Goal: Information Seeking & Learning: Understand process/instructions

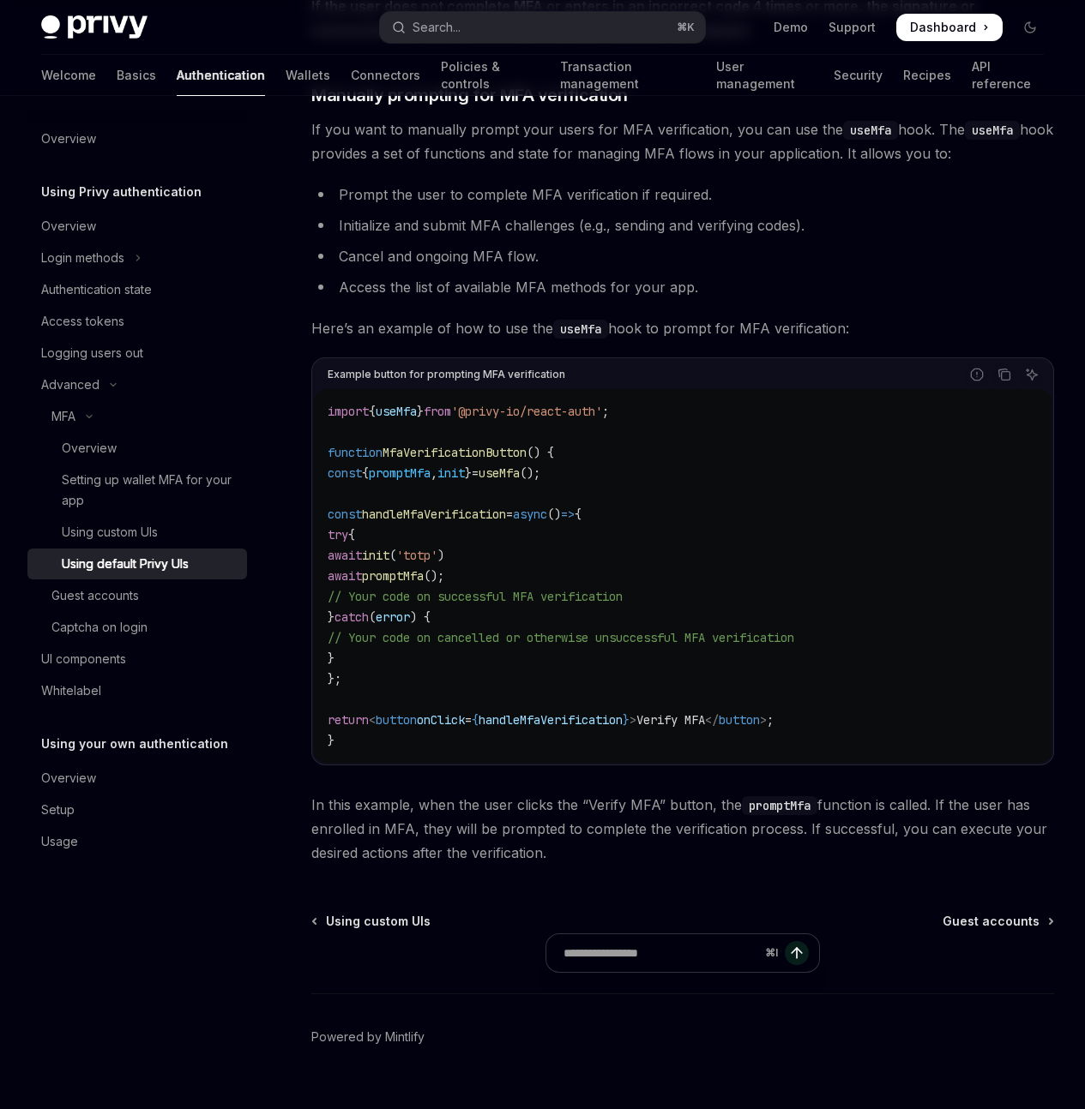
scroll to position [3006, 0]
click at [389, 562] on span "init" at bounding box center [375, 554] width 27 height 15
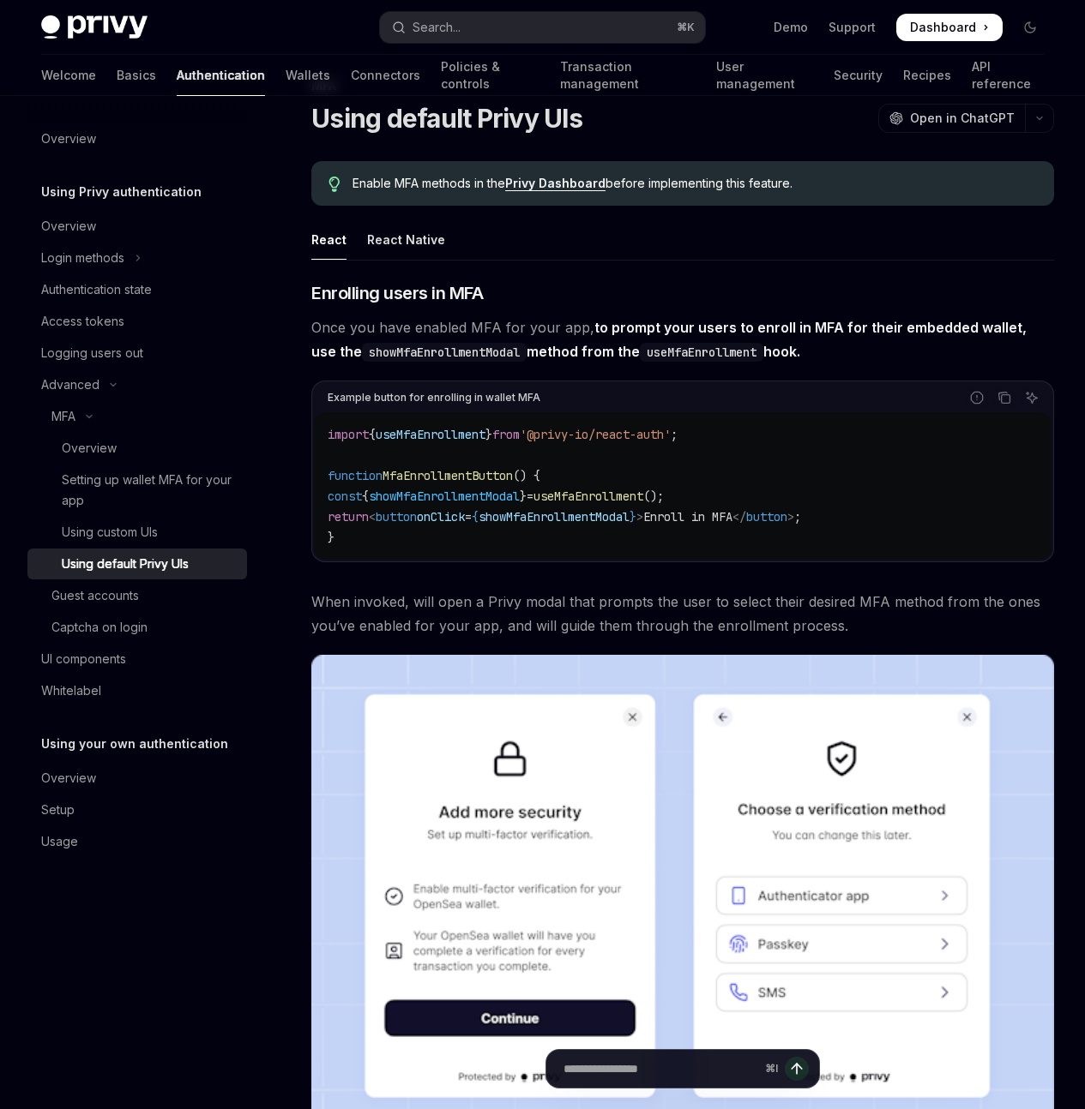
scroll to position [0, 145]
click at [643, 525] on span "Enroll in MFA" at bounding box center [687, 516] width 89 height 15
copy span "Enroll"
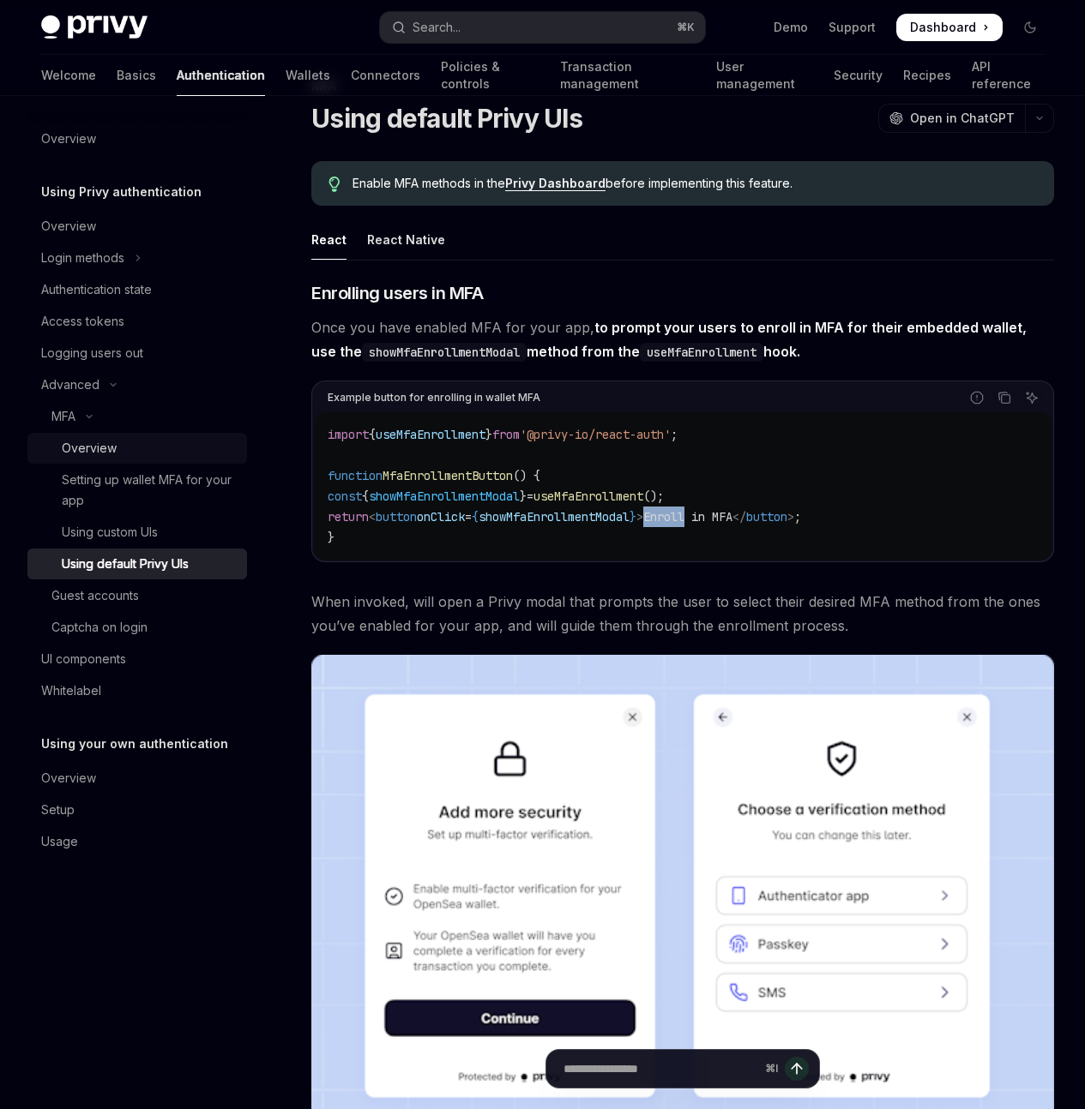
click at [129, 446] on div "Overview" at bounding box center [149, 448] width 175 height 21
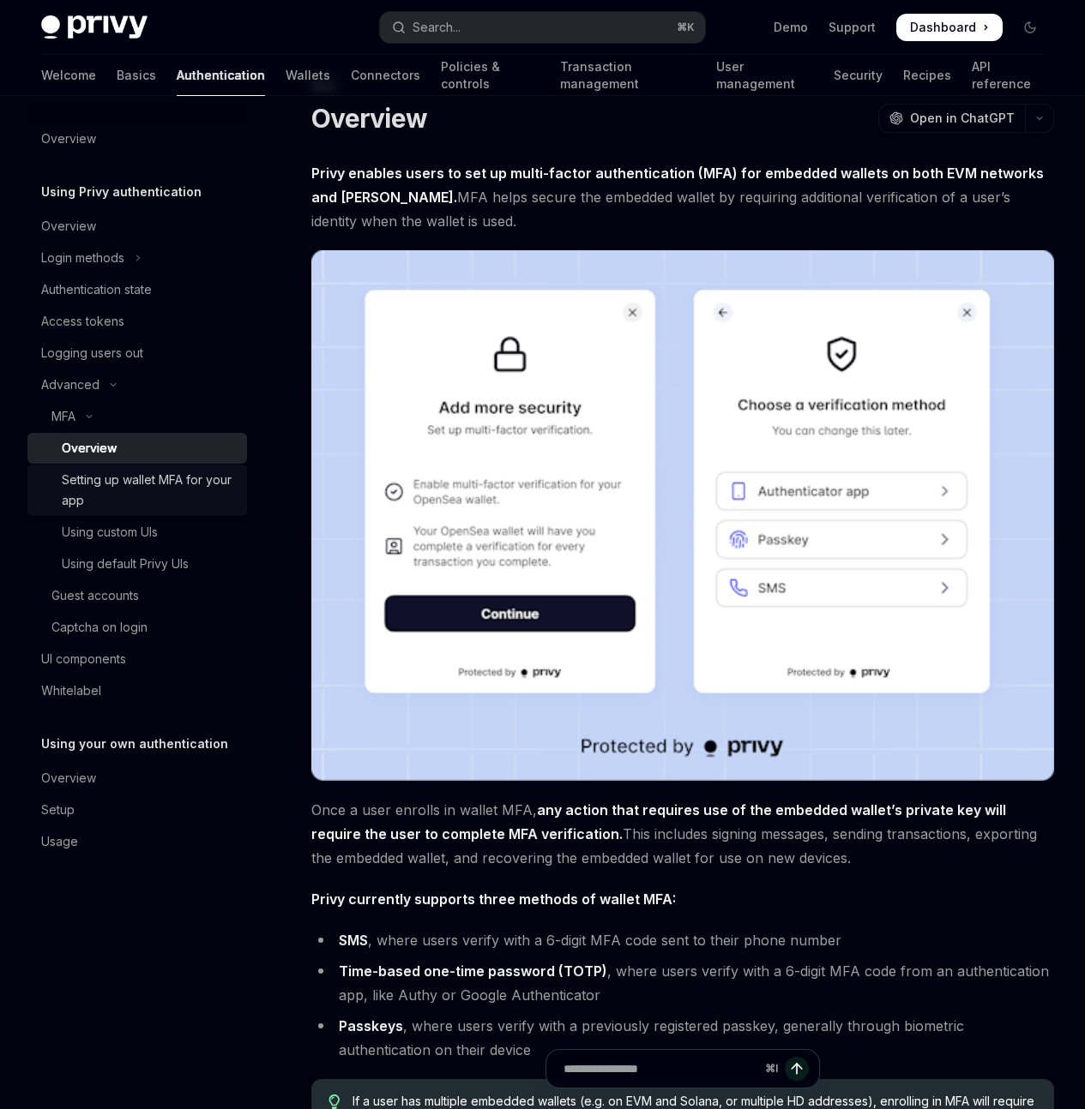
click at [155, 484] on div "Setting up wallet MFA for your app" at bounding box center [149, 490] width 175 height 41
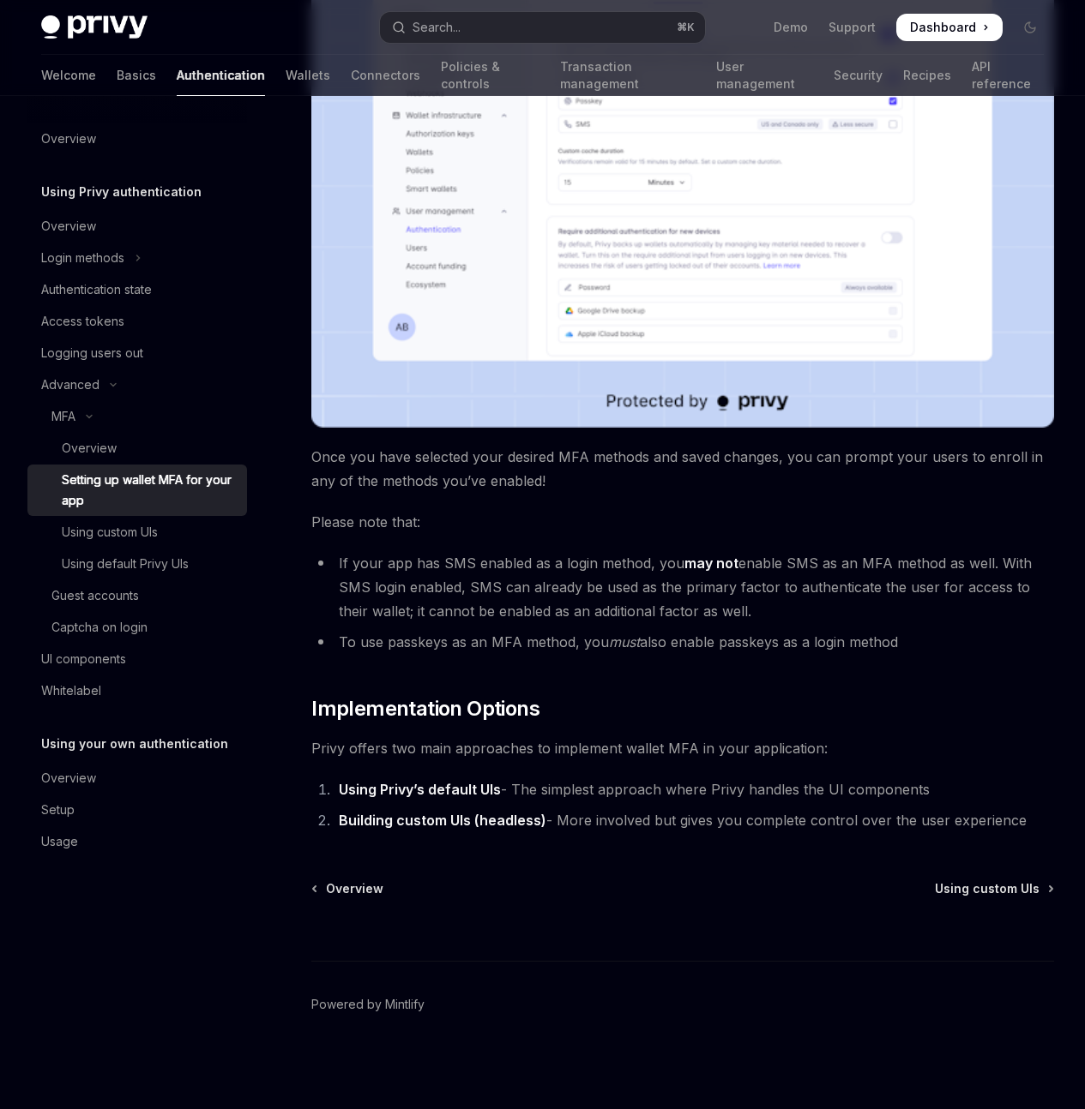
scroll to position [480, 0]
click at [135, 542] on div "Using custom UIs" at bounding box center [110, 532] width 96 height 21
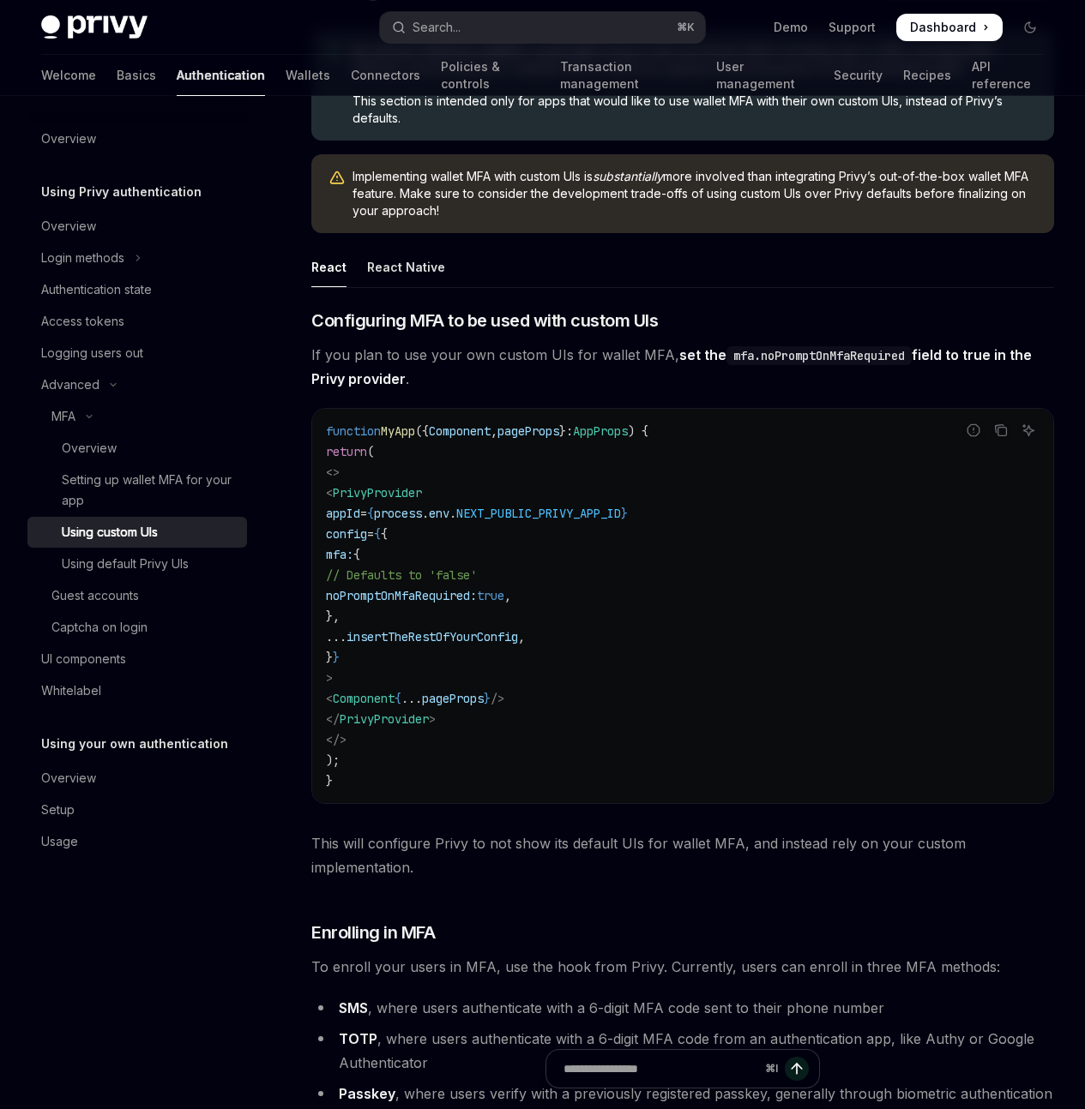
scroll to position [189, 0]
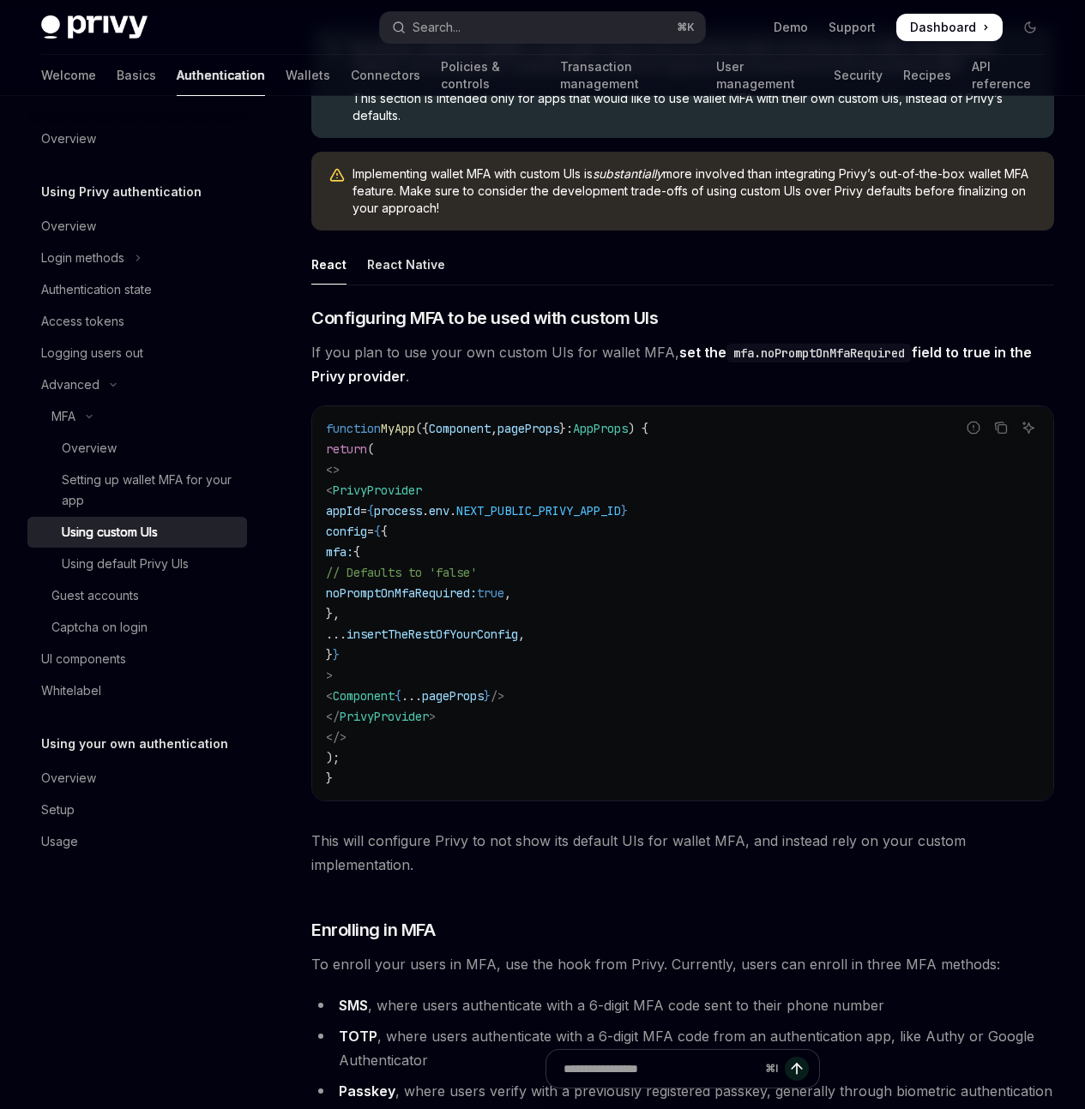
click at [518, 642] on span "insertTheRestOfYourConfig" at bounding box center [431, 634] width 171 height 15
click at [457, 601] on span "noPromptOnMfaRequired:" at bounding box center [401, 593] width 151 height 15
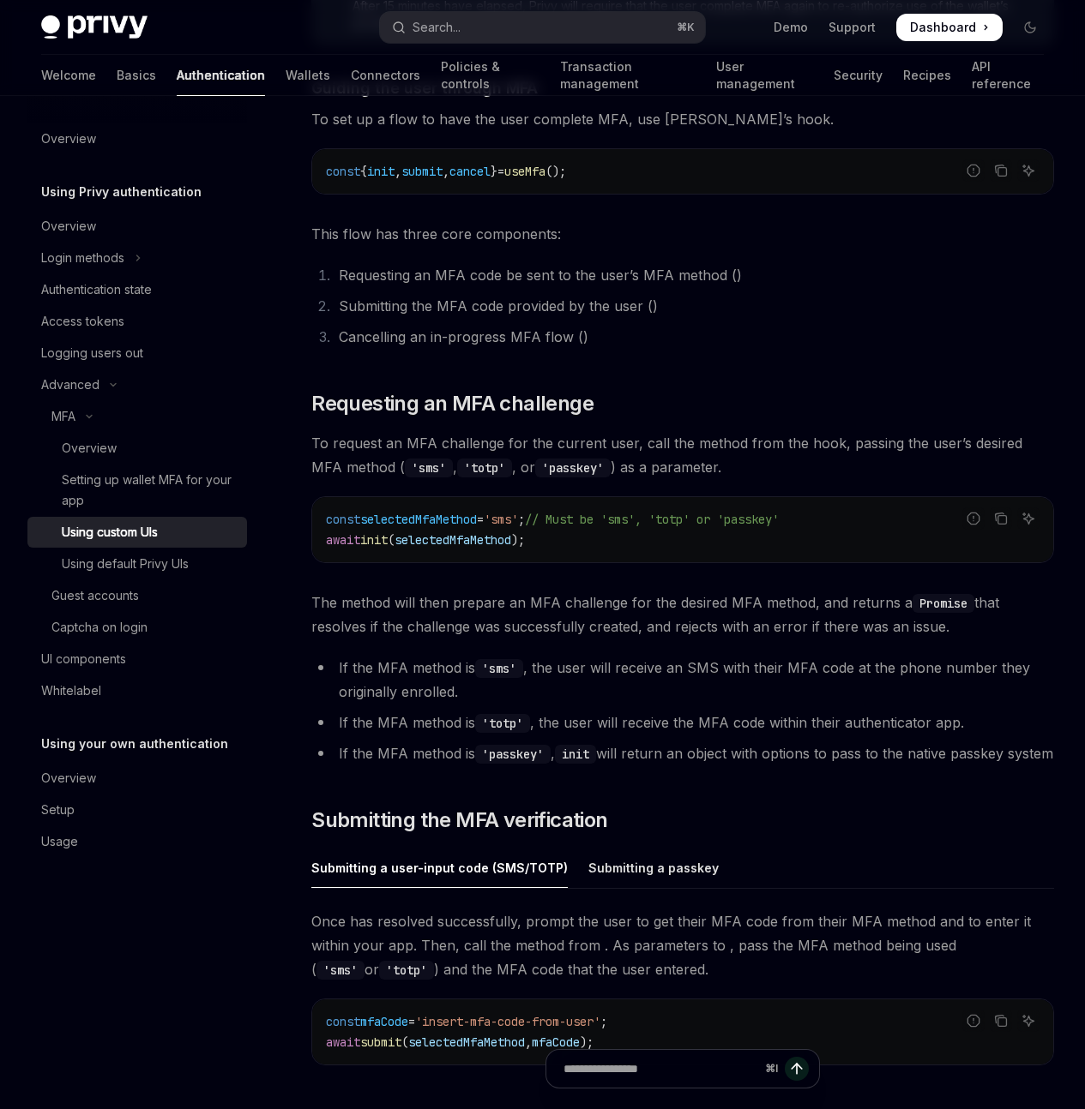
scroll to position [4141, 0]
click at [114, 560] on div "Using default Privy UIs" at bounding box center [125, 564] width 127 height 21
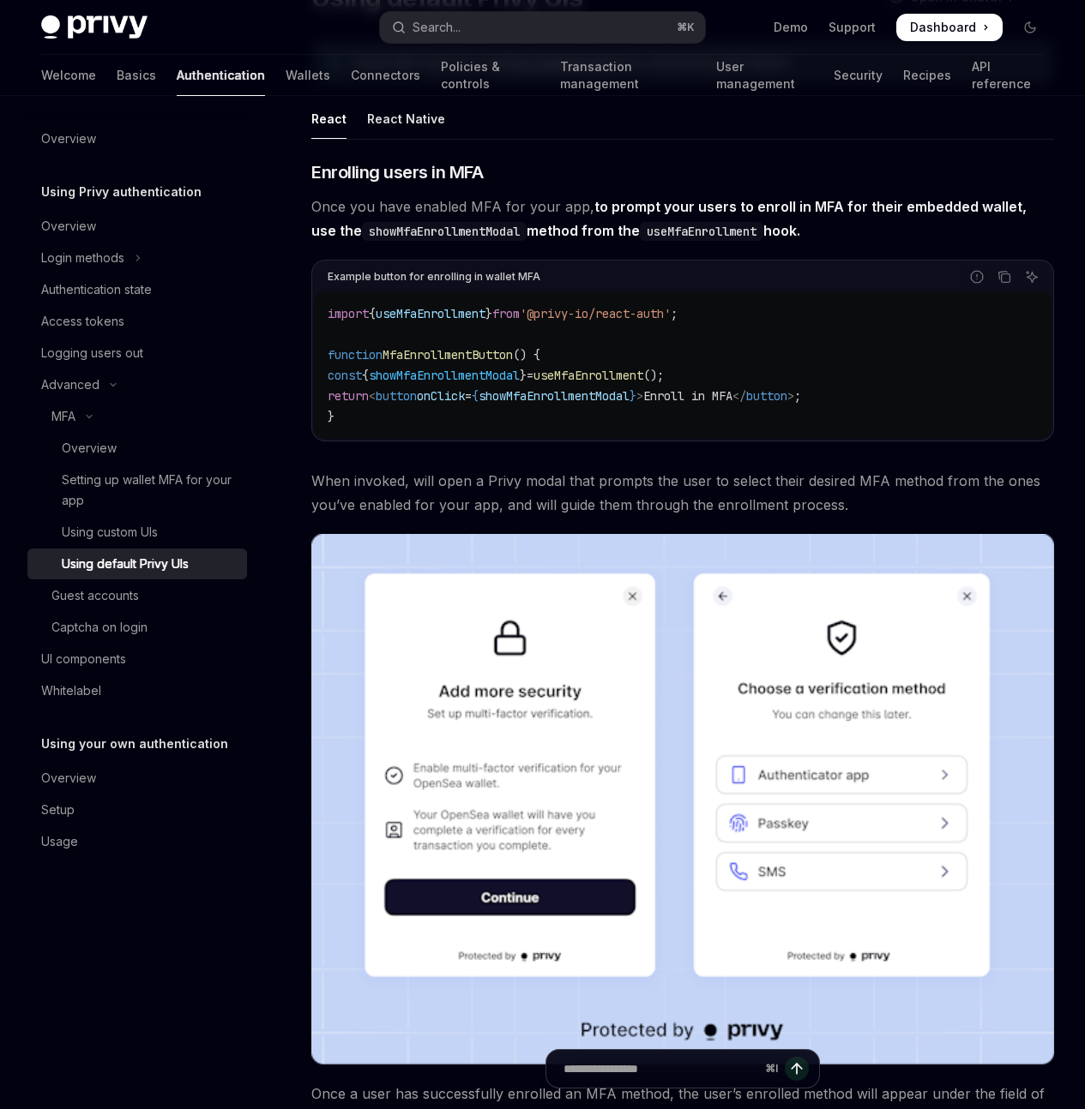
scroll to position [183, 0]
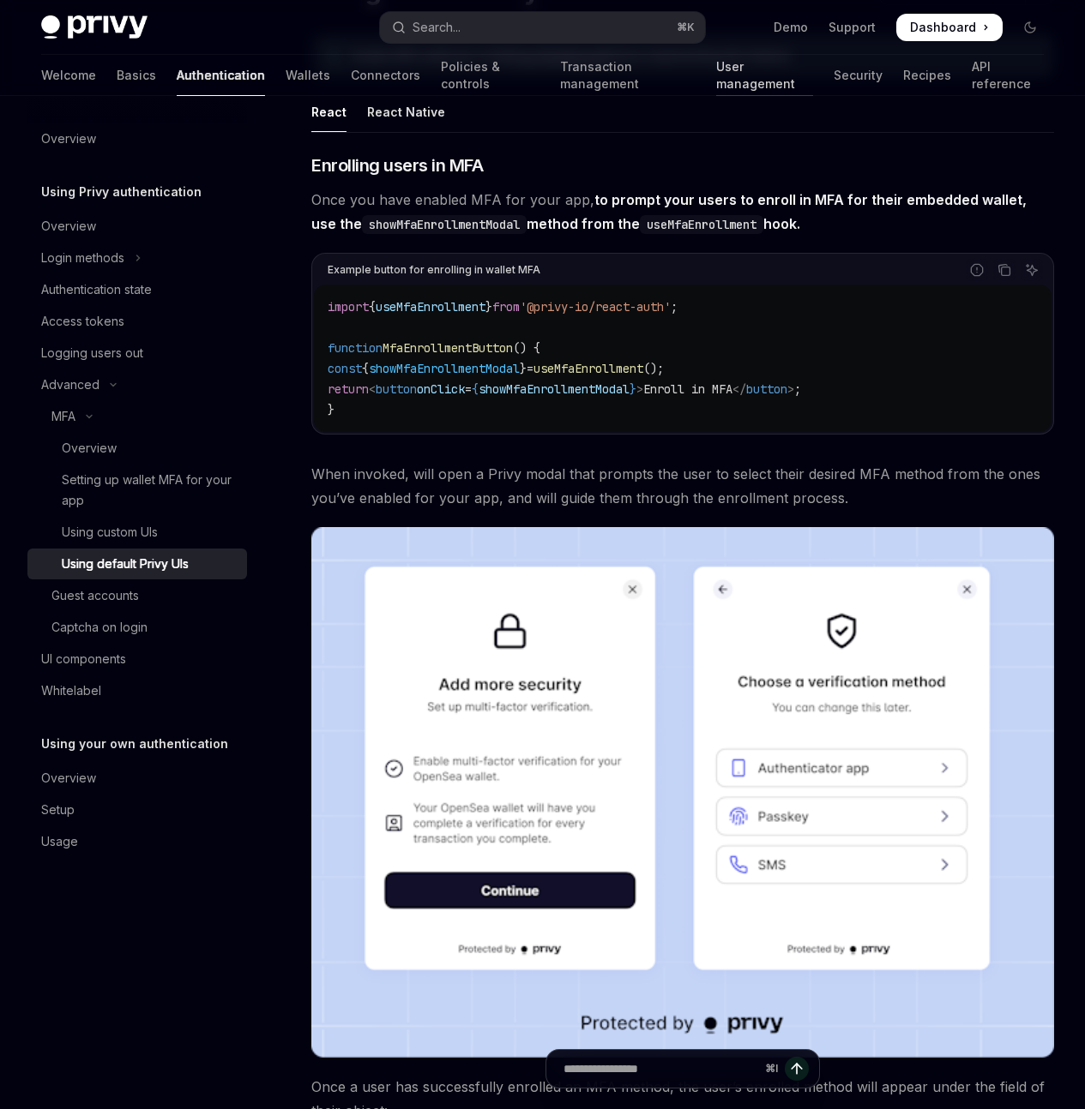
click at [716, 79] on link "User management" at bounding box center [764, 75] width 97 height 41
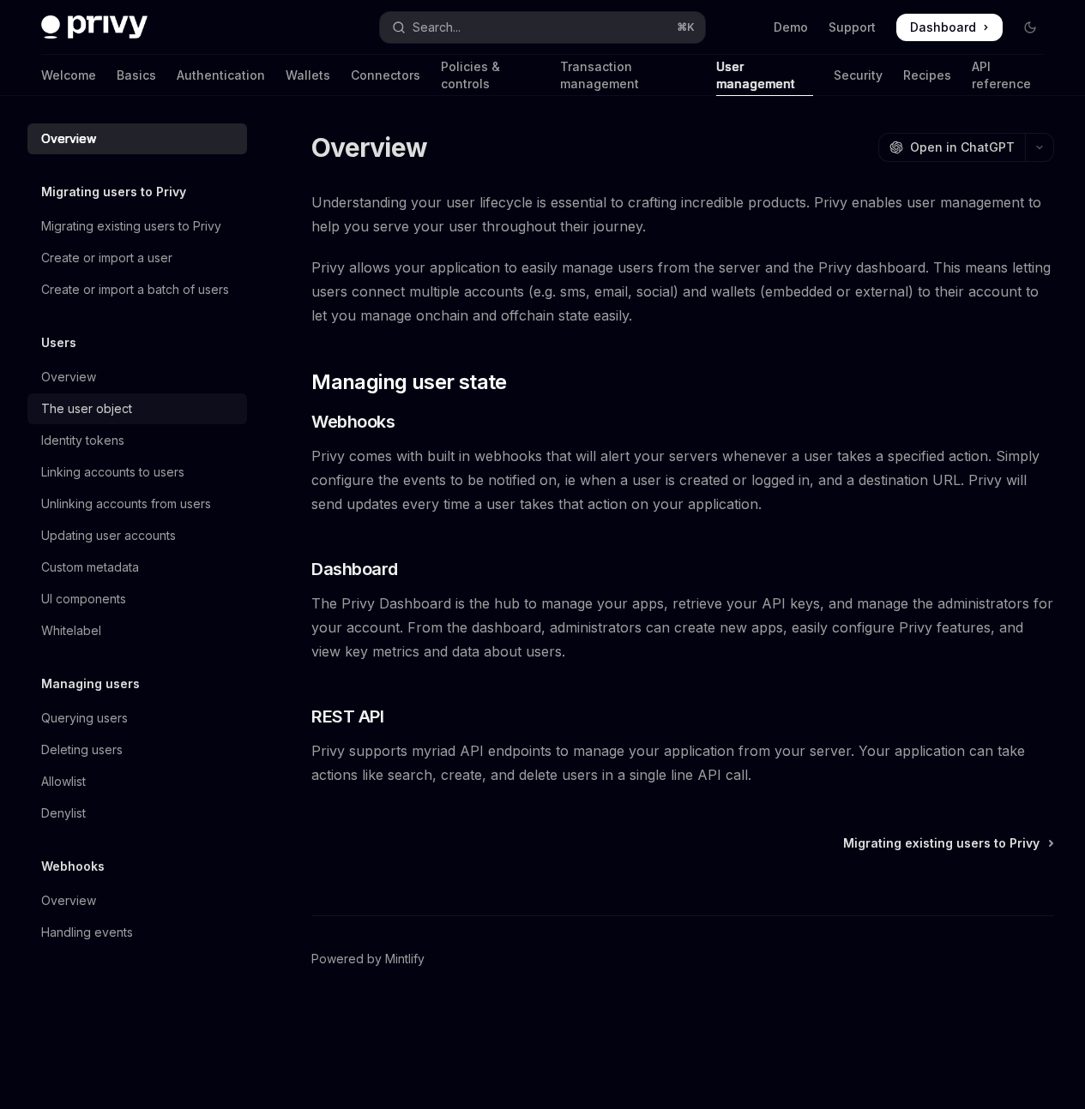
click at [69, 411] on div "The user object" at bounding box center [86, 409] width 91 height 21
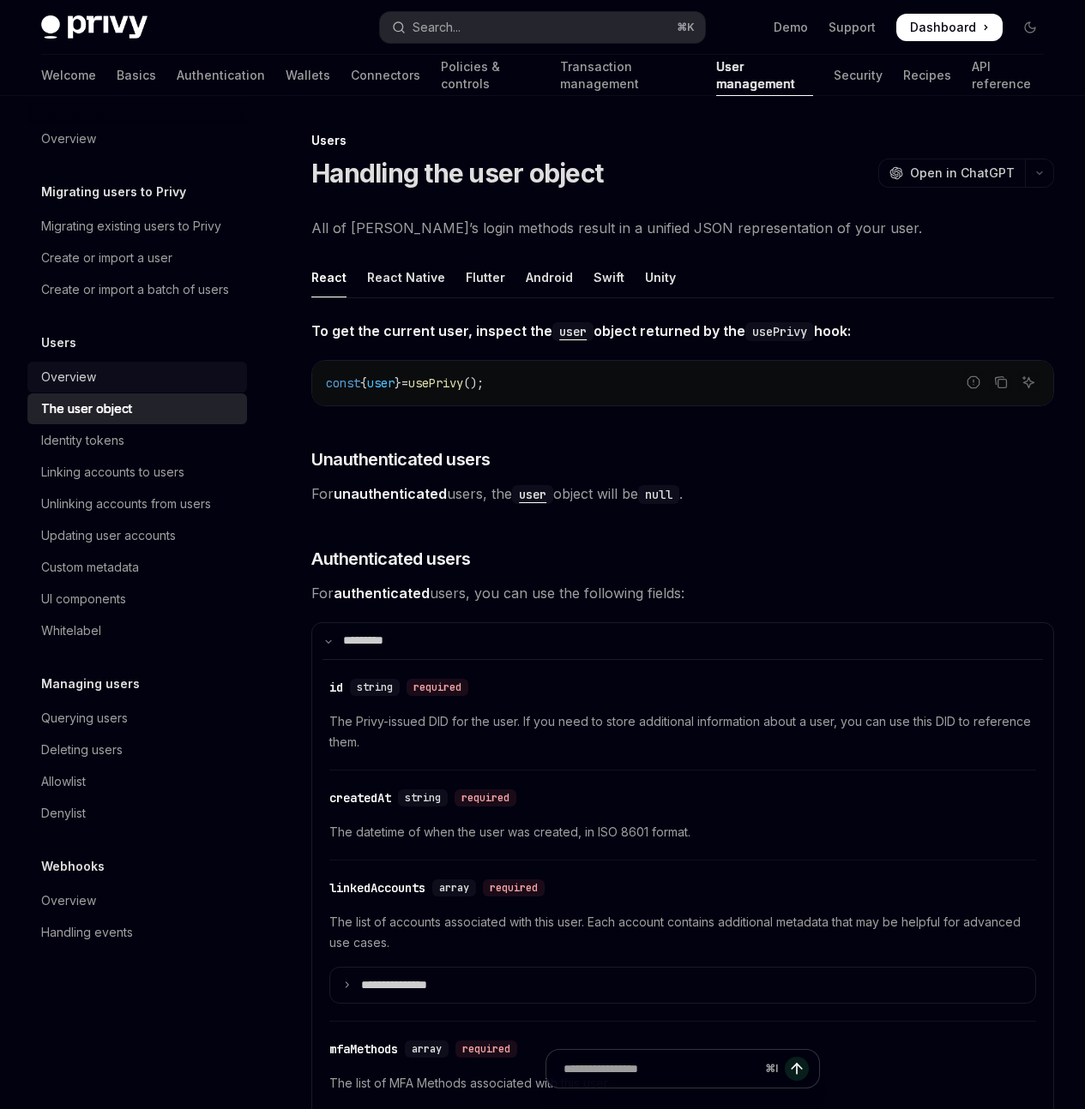
click at [67, 382] on div "Overview" at bounding box center [68, 377] width 55 height 21
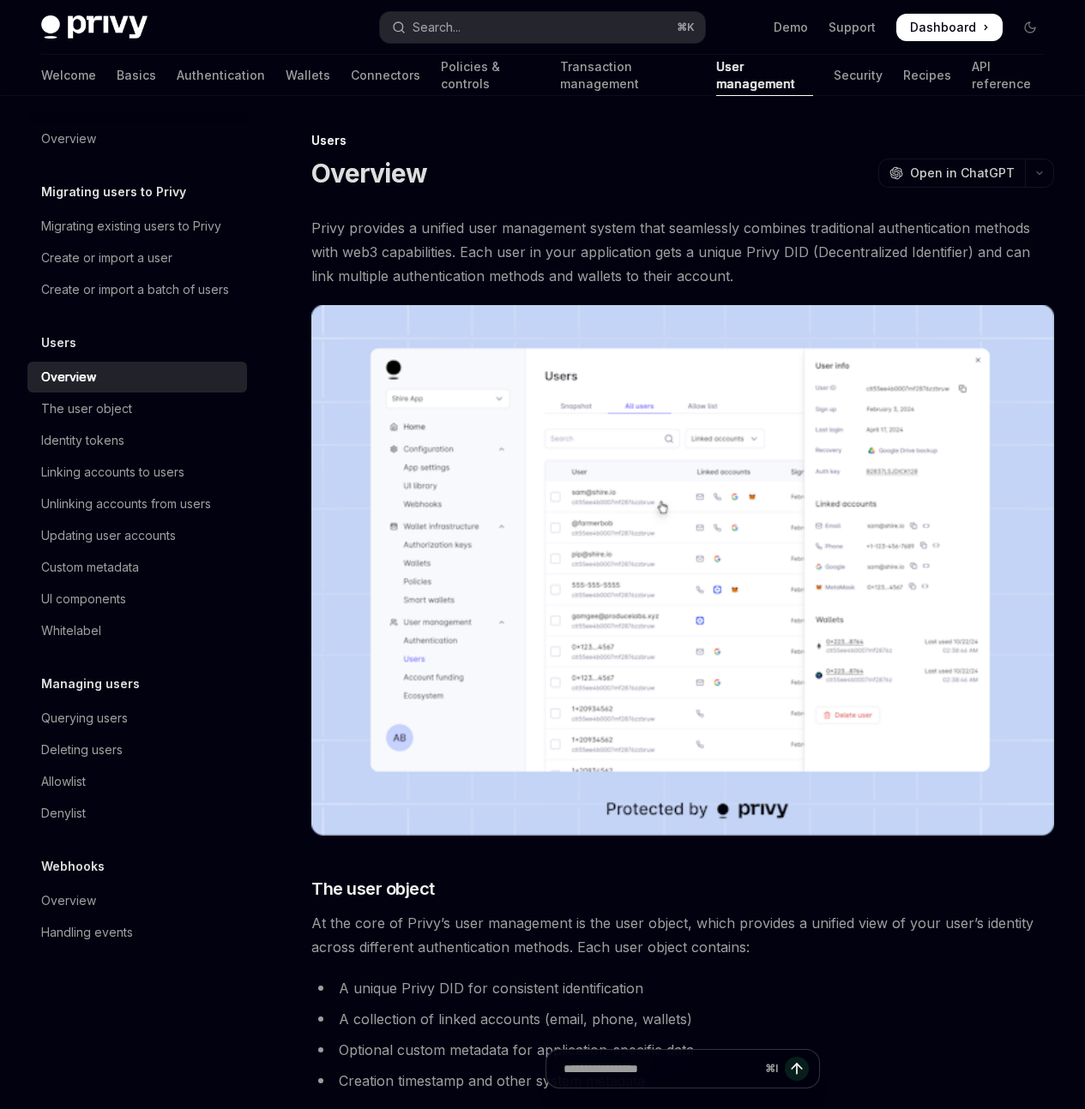
click at [104, 187] on h5 "Migrating users to Privy" at bounding box center [113, 192] width 145 height 21
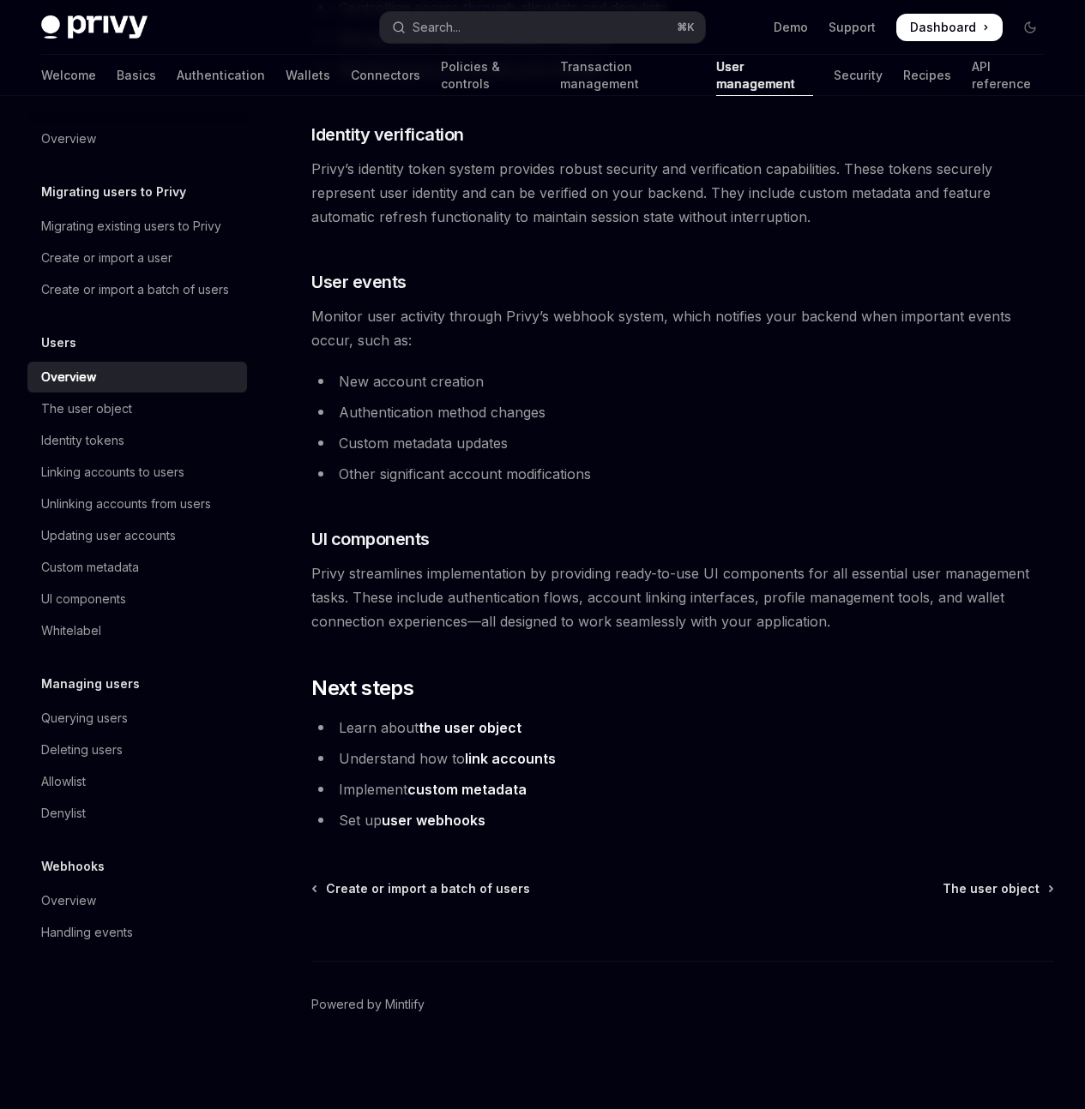
scroll to position [1512, 0]
click at [125, 404] on div "The user object" at bounding box center [86, 409] width 91 height 21
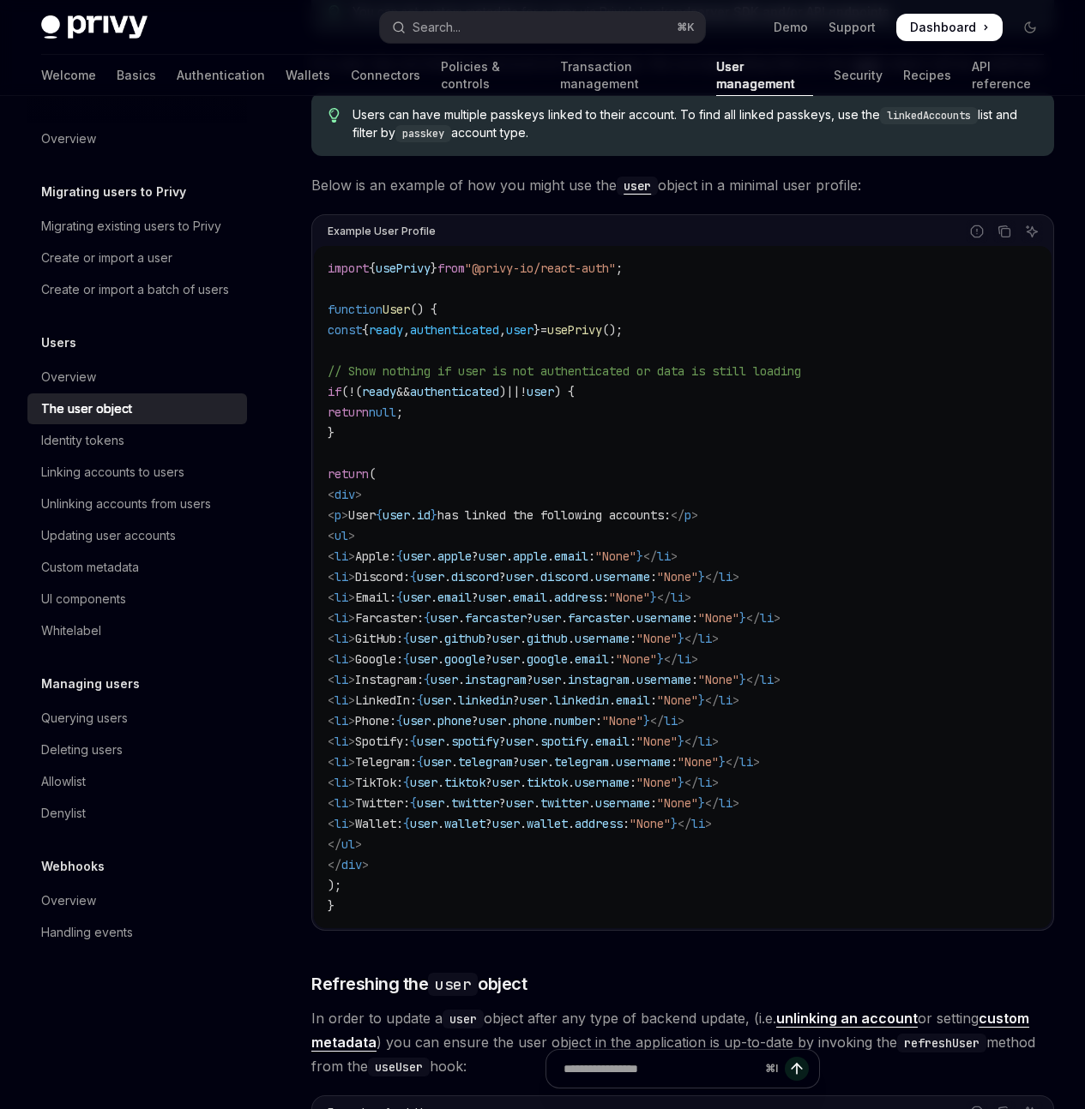
scroll to position [1412, 0]
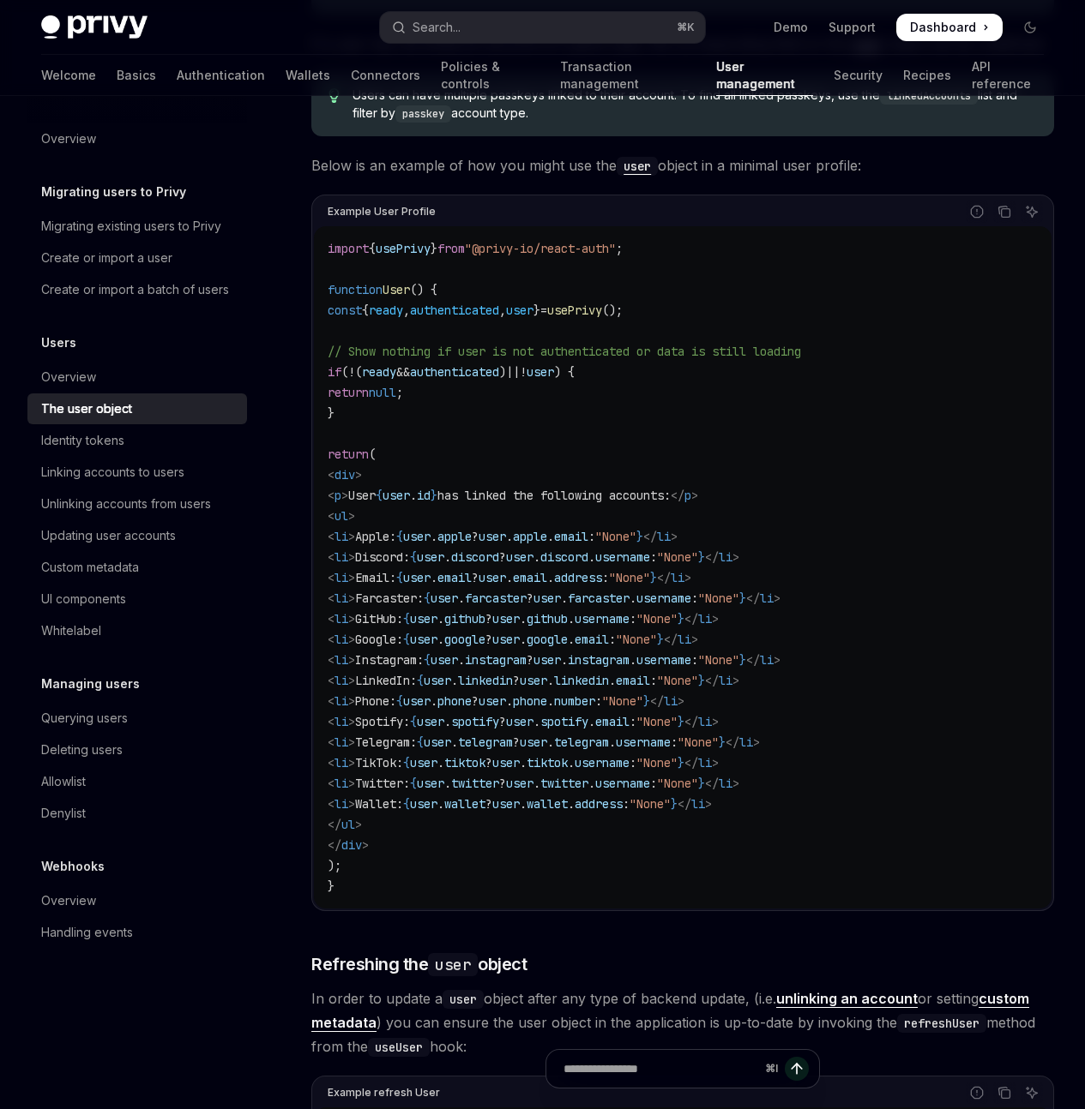
click at [533, 318] on span "user" at bounding box center [519, 310] width 27 height 15
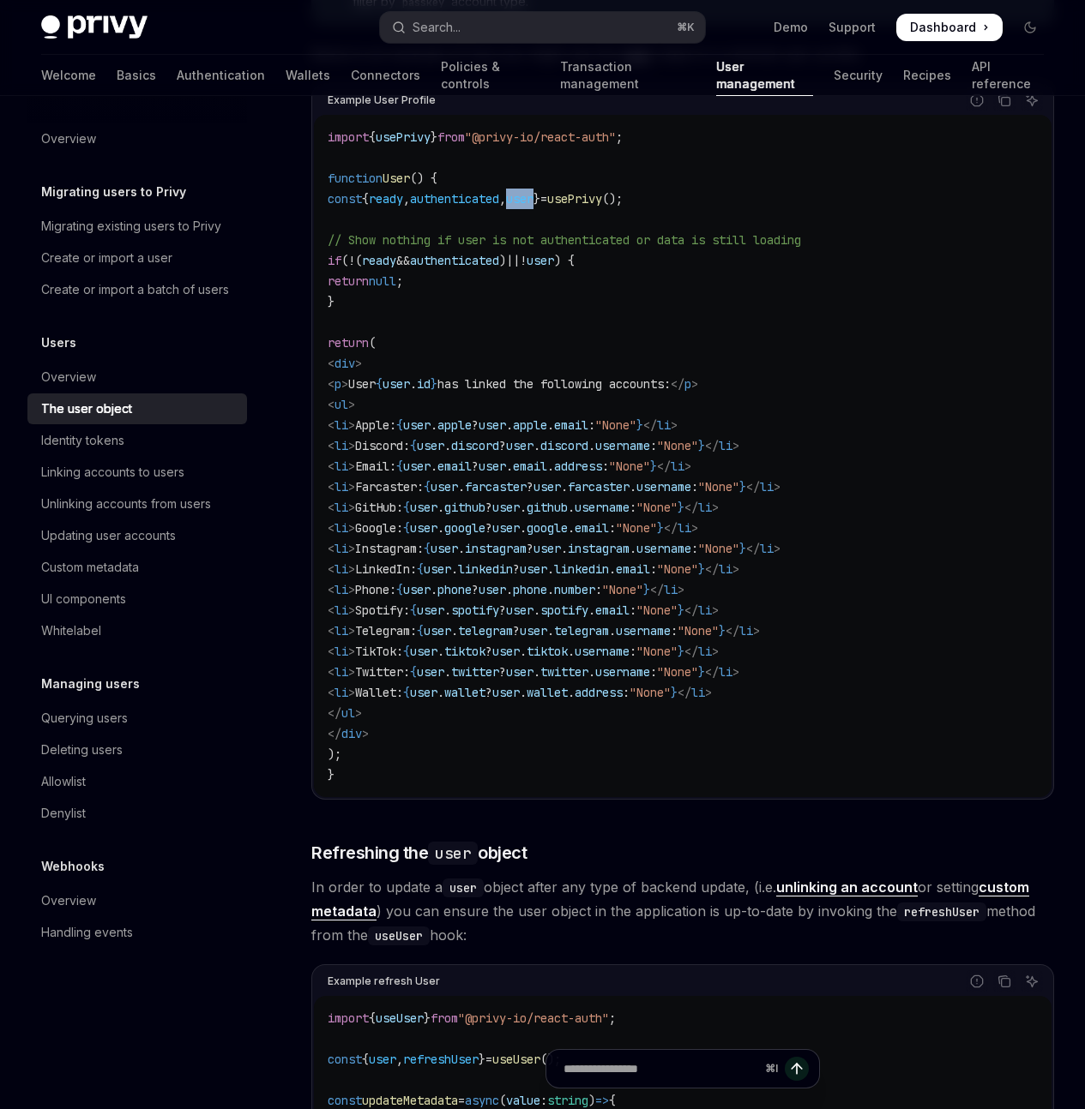
scroll to position [0, 0]
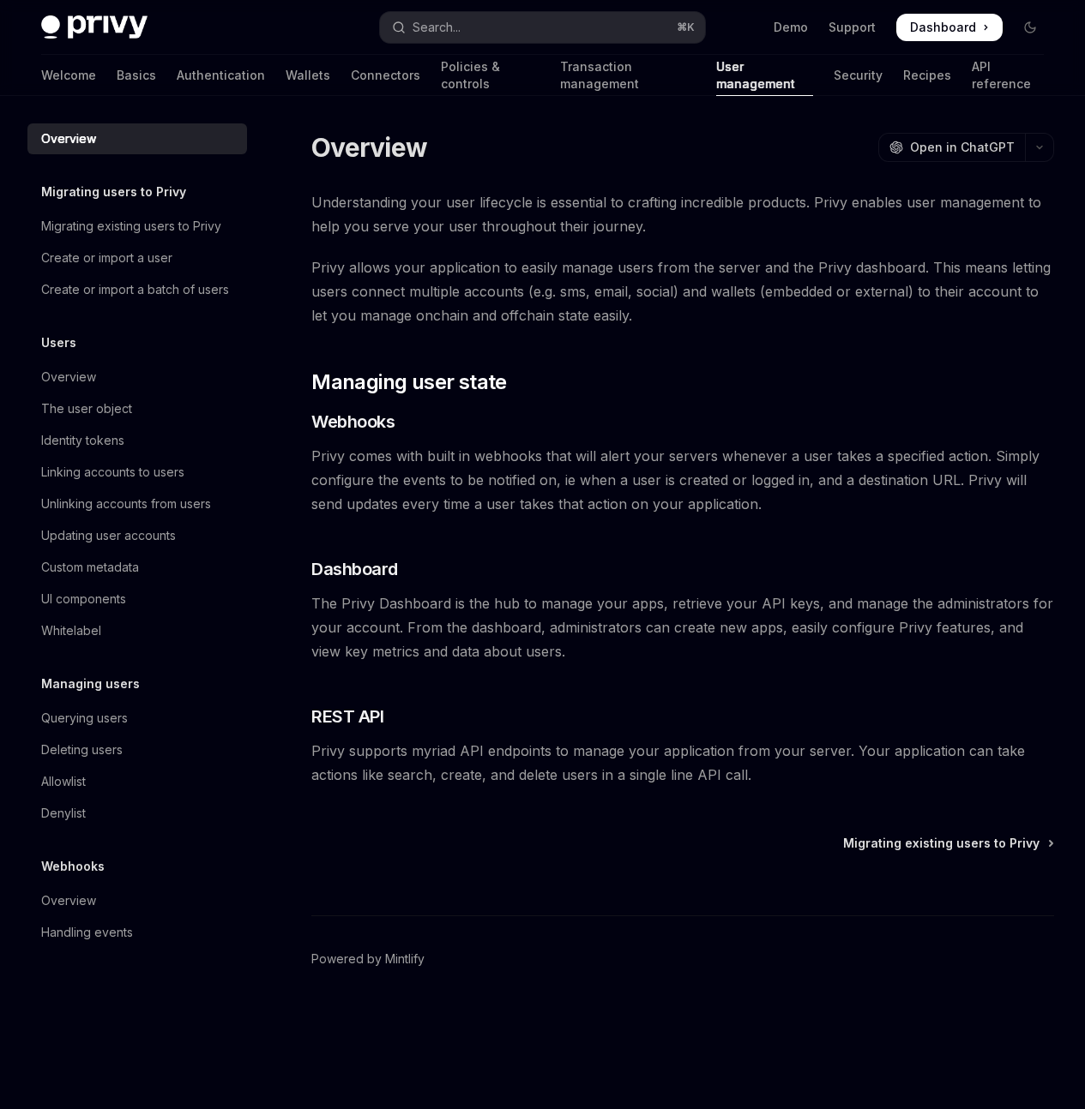
type textarea "*"
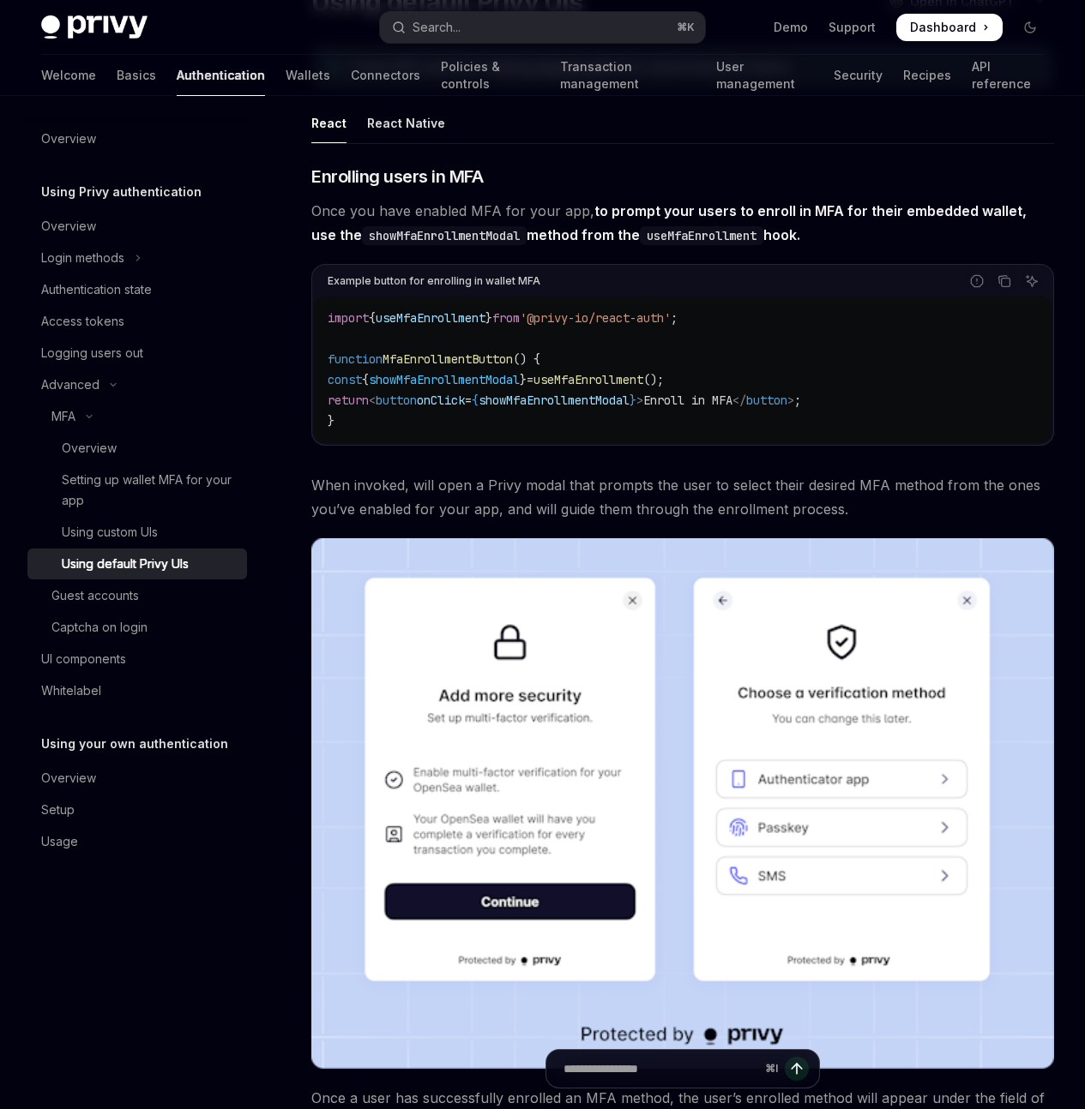
scroll to position [183, 0]
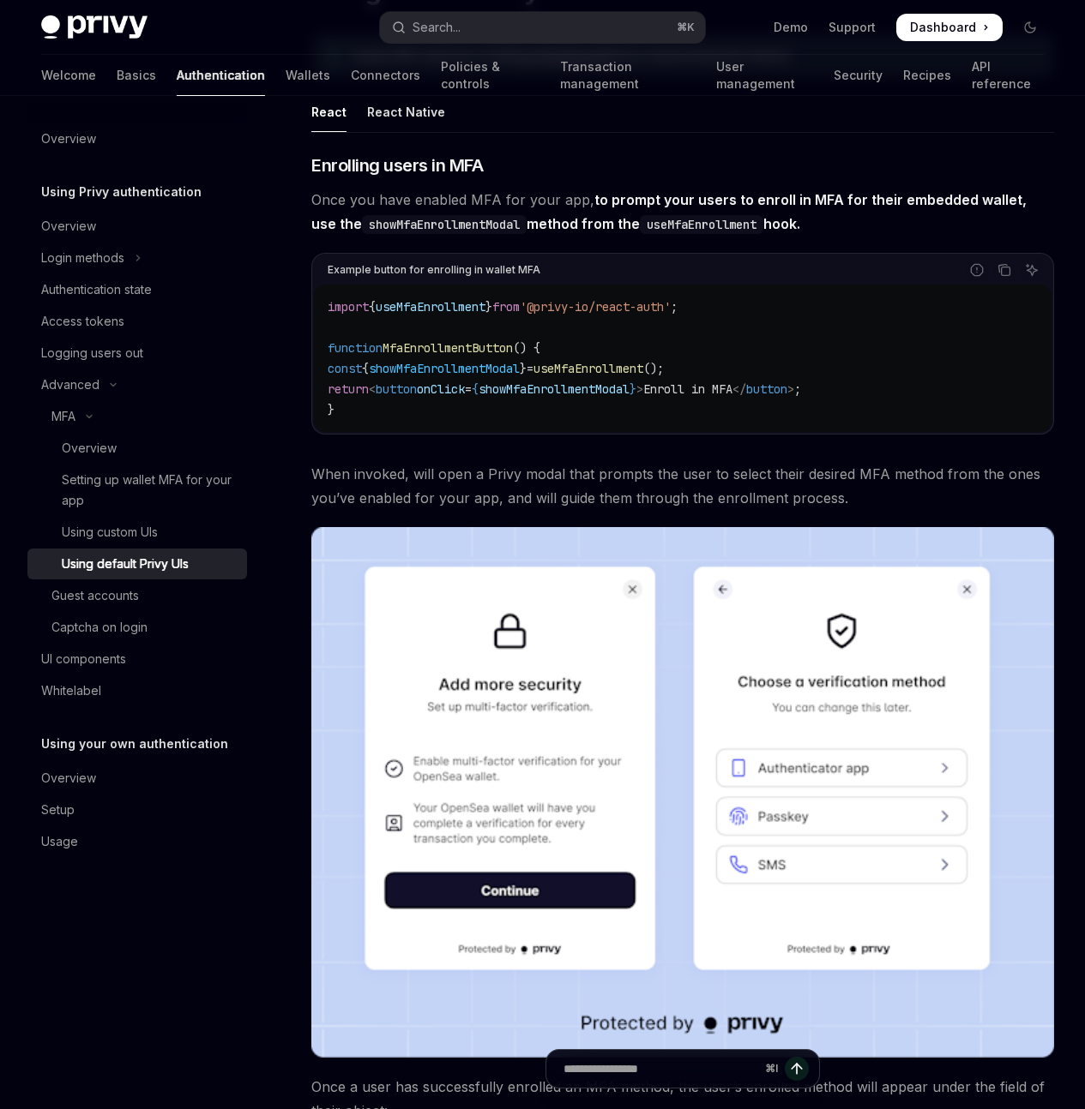
click at [447, 315] on span "useMfaEnrollment" at bounding box center [431, 306] width 110 height 15
copy span "useMfaEnrollment"
click at [541, 397] on span "showMfaEnrollmentModal" at bounding box center [553, 389] width 151 height 15
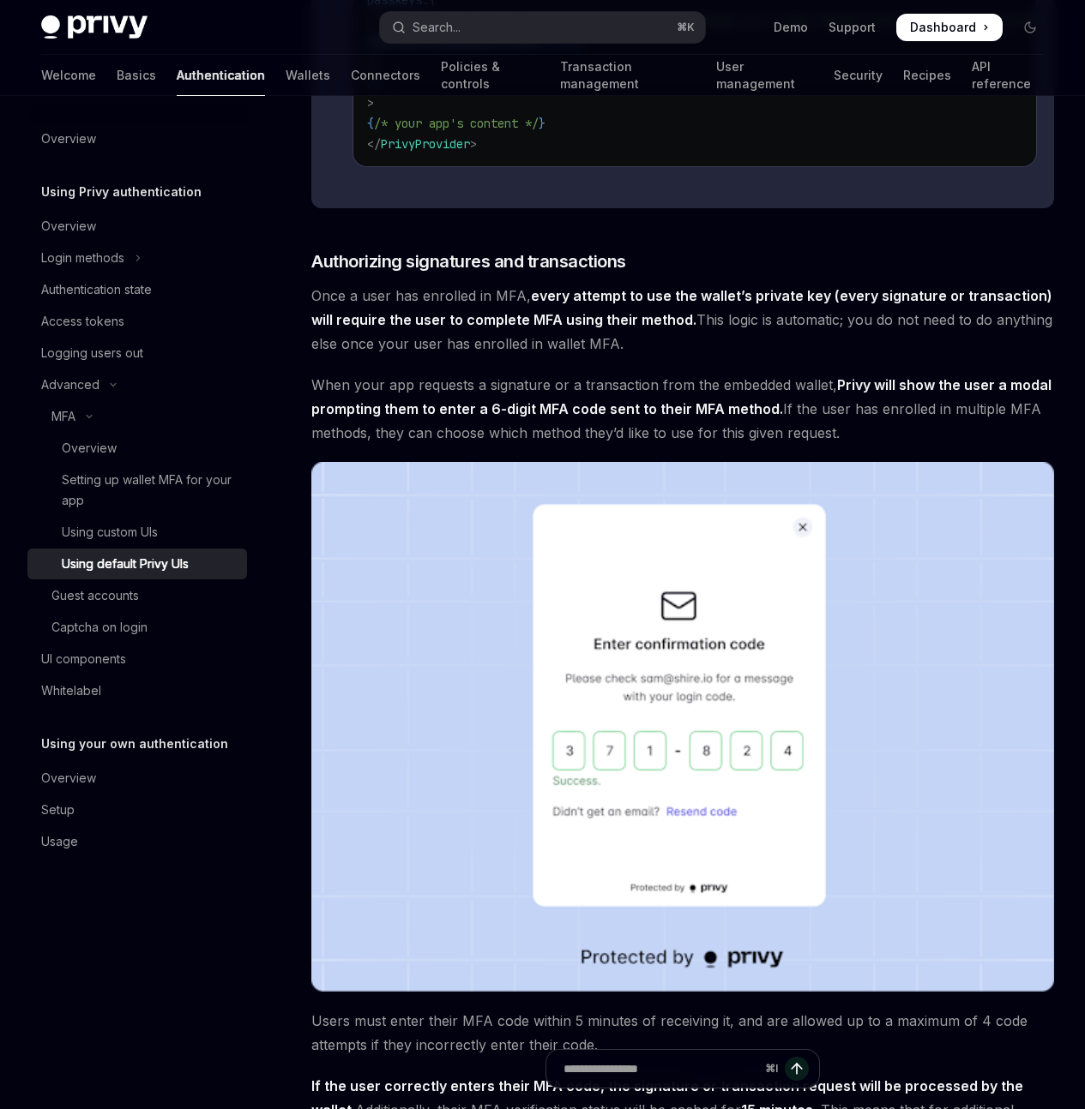
scroll to position [1837, 0]
